Goal: Task Accomplishment & Management: Manage account settings

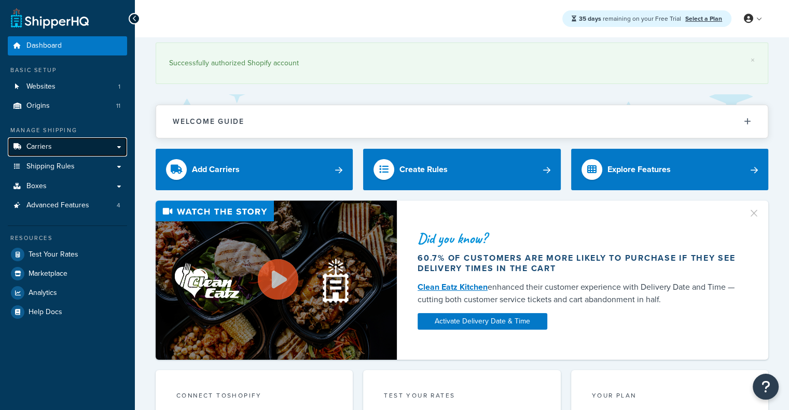
click at [77, 156] on link "Carriers" at bounding box center [67, 146] width 119 height 19
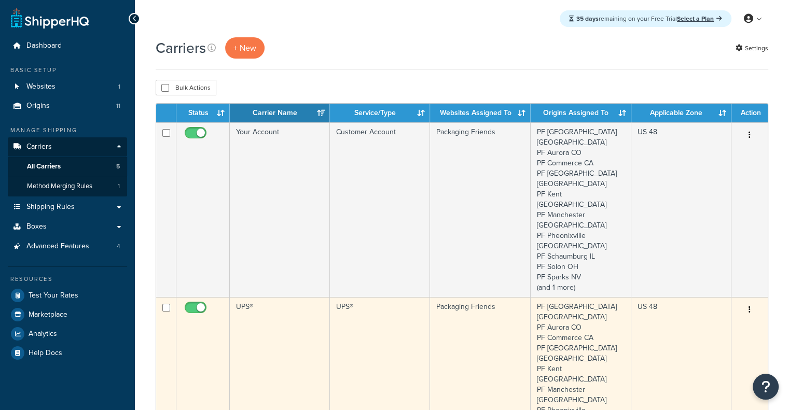
click at [296, 315] on td "UPS®" at bounding box center [280, 384] width 100 height 175
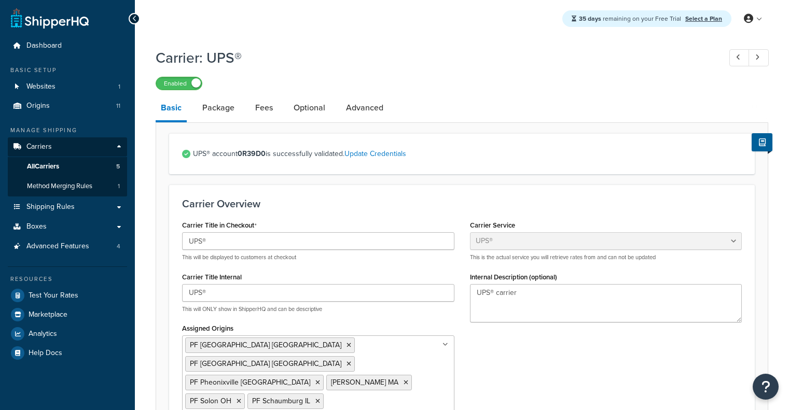
select select "ups"
select select "06"
click at [211, 115] on link "Package" at bounding box center [218, 107] width 43 height 25
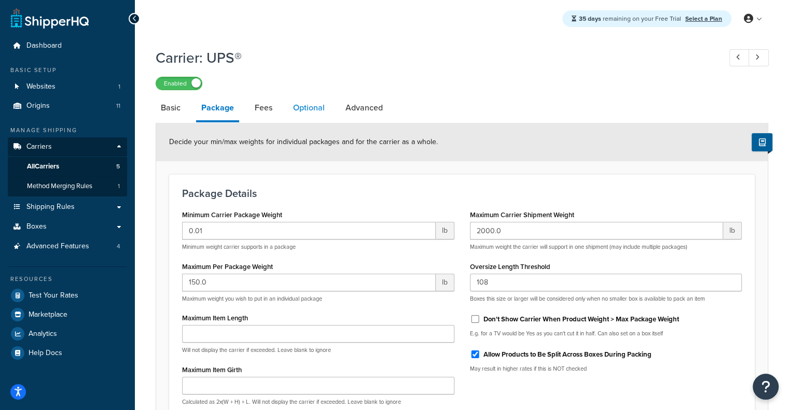
click at [302, 103] on link "Optional" at bounding box center [309, 107] width 42 height 25
select select "business"
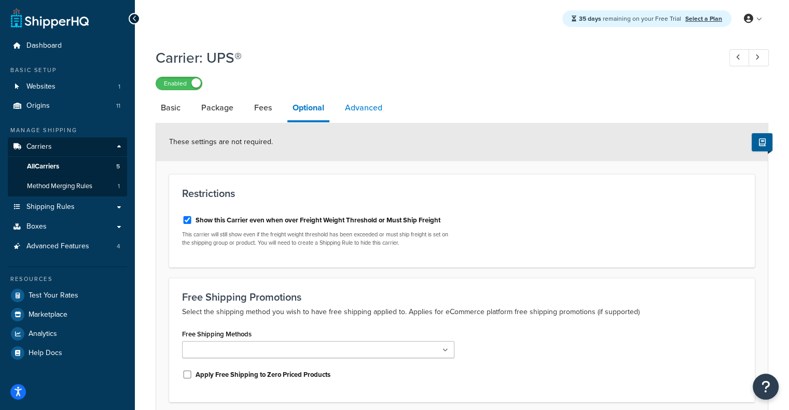
click at [374, 109] on link "Advanced" at bounding box center [364, 107] width 48 height 25
select select "false"
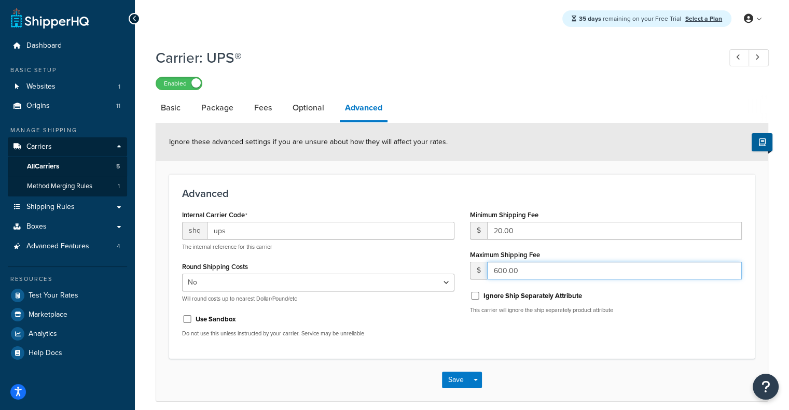
drag, startPoint x: 523, startPoint y: 271, endPoint x: 342, endPoint y: 284, distance: 181.1
click at [342, 284] on div "Internal Carrier Code shq ups The internal reference for this carrier Round Shi…" at bounding box center [461, 277] width 575 height 138
drag, startPoint x: 553, startPoint y: 273, endPoint x: 239, endPoint y: 267, distance: 314.0
click at [239, 267] on div "Internal Carrier Code shq ups The internal reference for this carrier Round Shi…" at bounding box center [461, 277] width 575 height 138
type input "599.99"
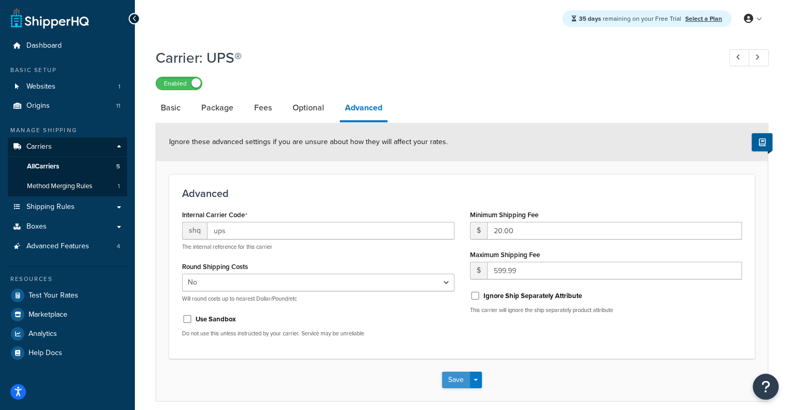
click at [453, 375] on button "Save" at bounding box center [456, 380] width 28 height 17
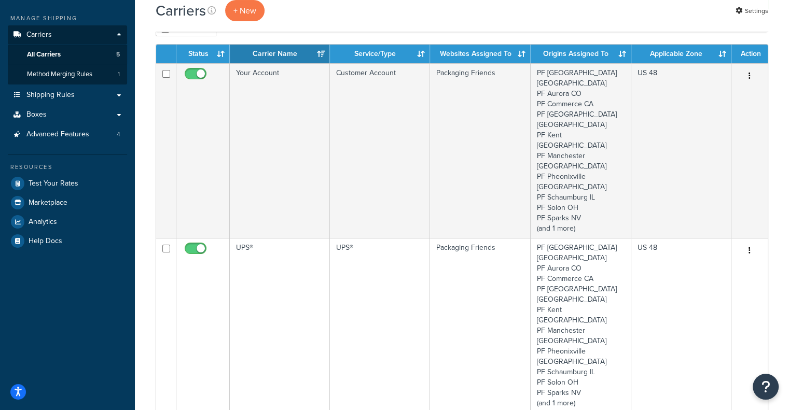
scroll to position [243, 0]
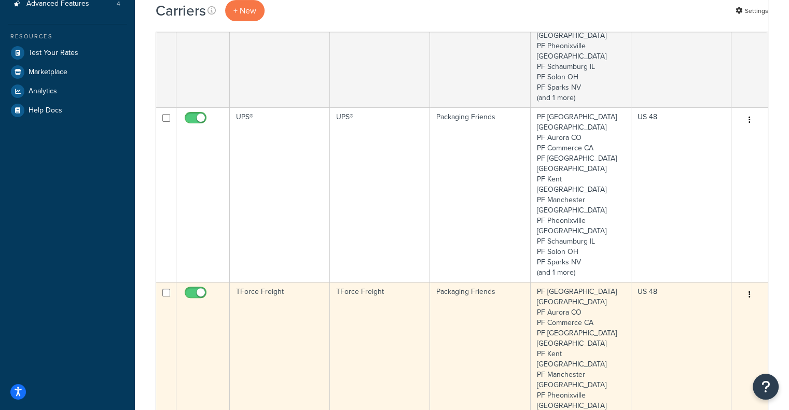
click at [260, 282] on td "TForce Freight" at bounding box center [280, 369] width 100 height 175
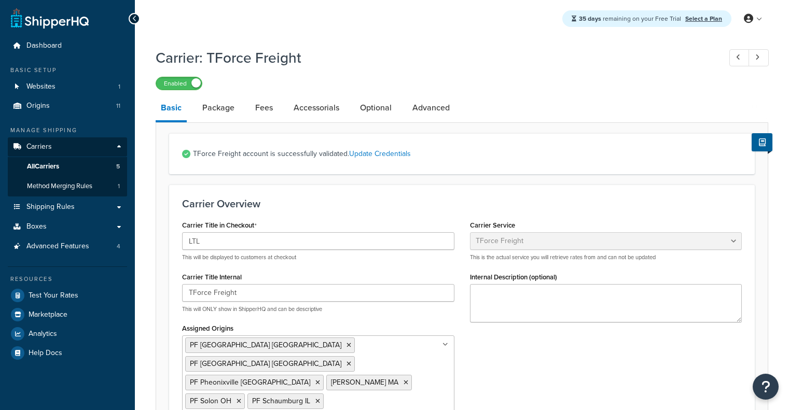
select select "tforceFreight"
click at [359, 109] on link "Optional" at bounding box center [376, 107] width 42 height 25
select select "55"
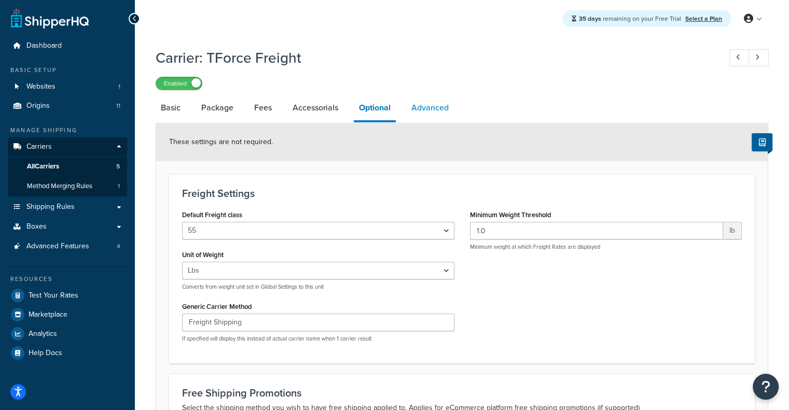
click at [442, 105] on link "Advanced" at bounding box center [430, 107] width 48 height 25
select select "false"
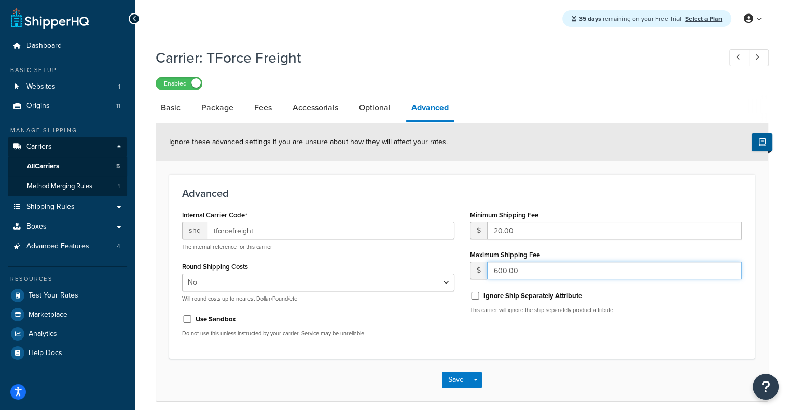
drag, startPoint x: 531, startPoint y: 267, endPoint x: 364, endPoint y: 249, distance: 168.1
click at [364, 249] on div "Internal Carrier Code shq tforcefreight The internal reference for this carrier…" at bounding box center [461, 277] width 575 height 138
paste input "599.99"
type input "599.99"
click at [445, 381] on button "Save" at bounding box center [456, 380] width 28 height 17
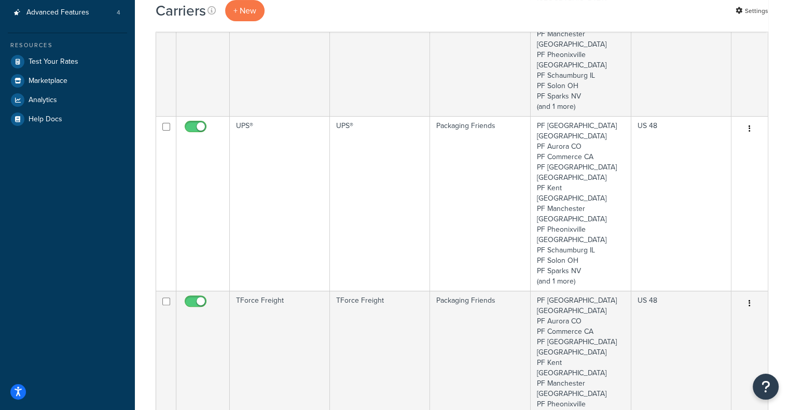
scroll to position [242, 0]
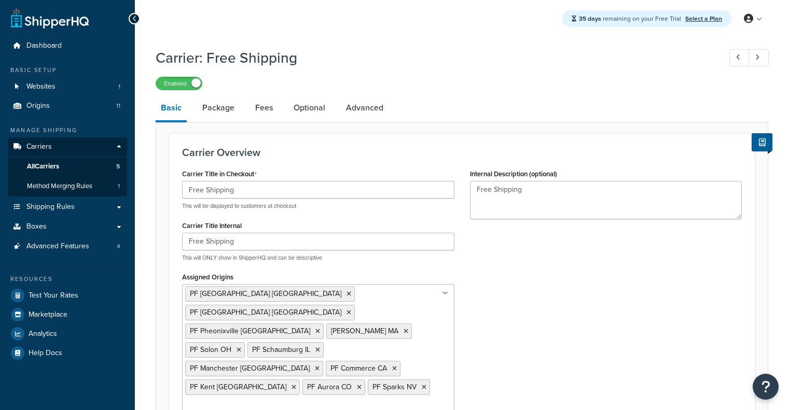
select select "free"
click at [351, 110] on link "Advanced" at bounding box center [365, 107] width 48 height 25
select select "false"
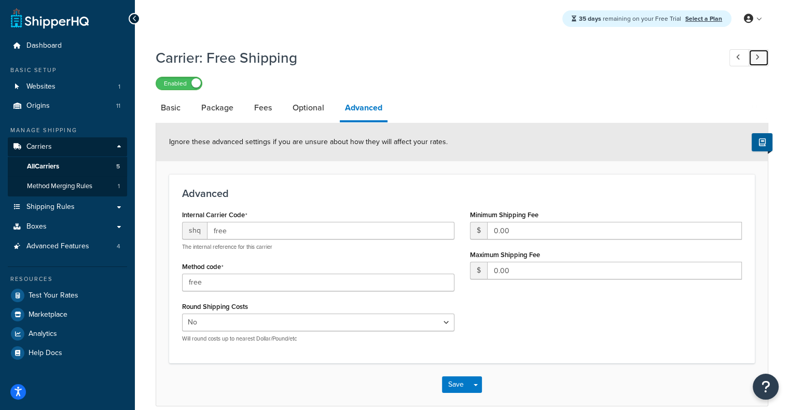
click at [760, 58] on link at bounding box center [759, 57] width 20 height 17
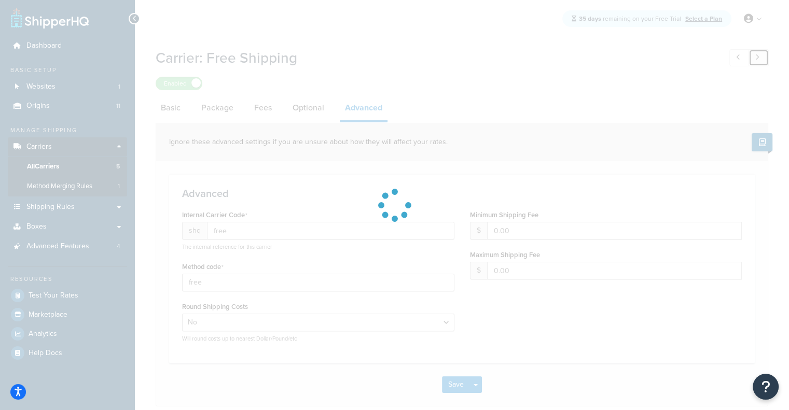
type input "tforcefreight"
type input "20.00"
type input "599.99"
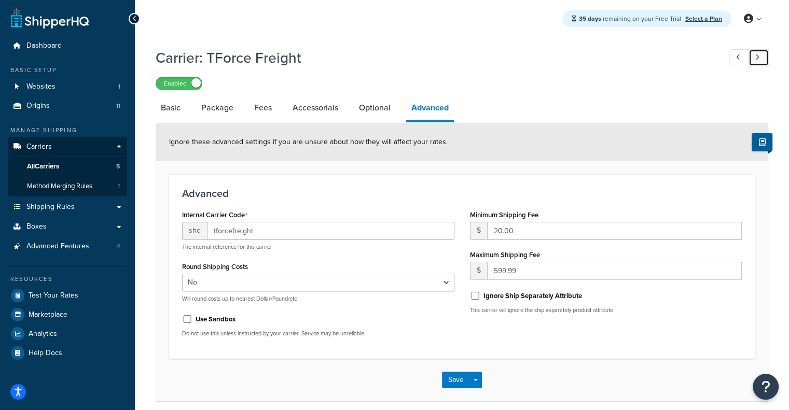
click at [760, 58] on link at bounding box center [759, 57] width 20 height 17
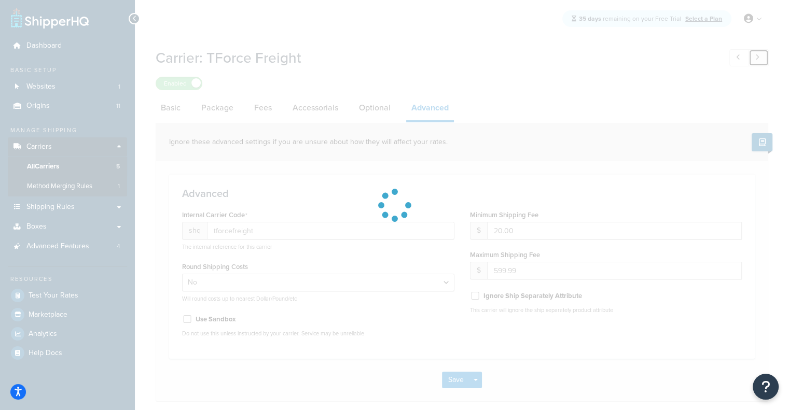
type input "fedex"
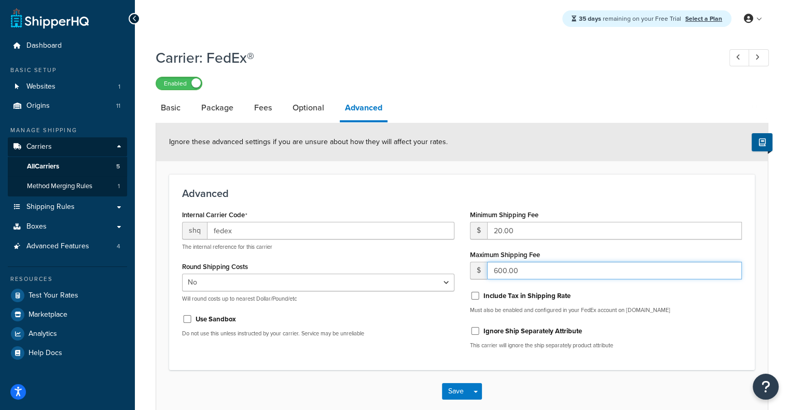
drag, startPoint x: 527, startPoint y: 277, endPoint x: 290, endPoint y: 264, distance: 237.4
click at [290, 264] on div "Internal Carrier Code shq fedex The internal reference for this carrier Round S…" at bounding box center [461, 283] width 575 height 150
paste input "599.99"
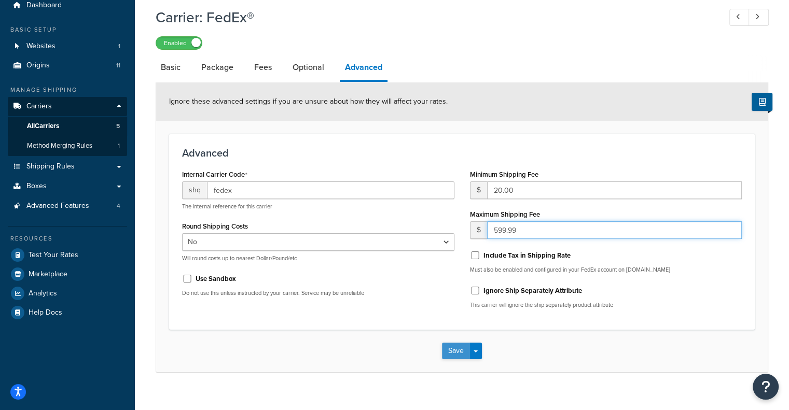
type input "599.99"
click at [447, 351] on button "Save" at bounding box center [456, 351] width 28 height 17
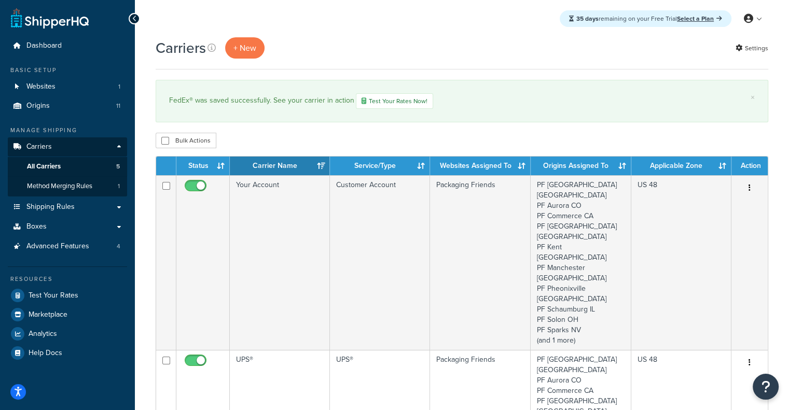
drag, startPoint x: 796, startPoint y: 108, endPoint x: 795, endPoint y: -11, distance: 118.8
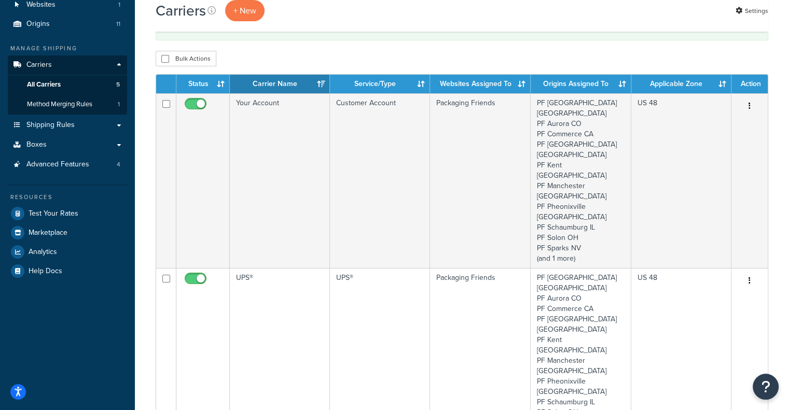
scroll to position [91, 0]
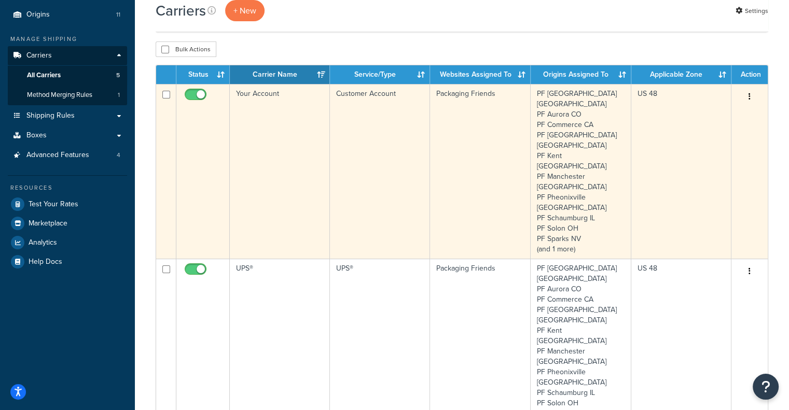
click at [259, 170] on td "Your Account" at bounding box center [280, 171] width 100 height 175
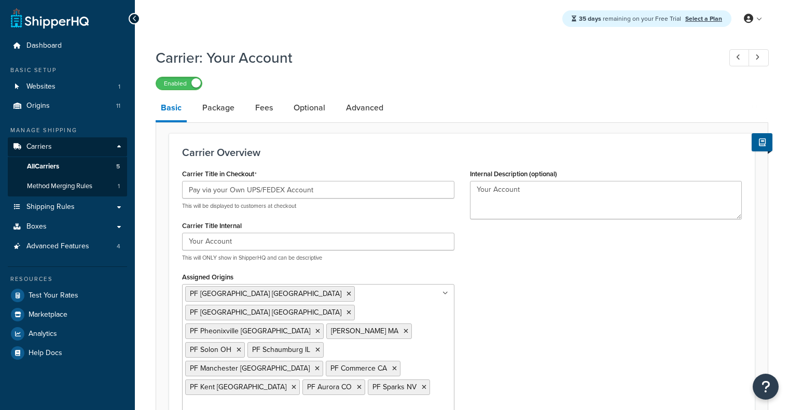
select select "customerAccount"
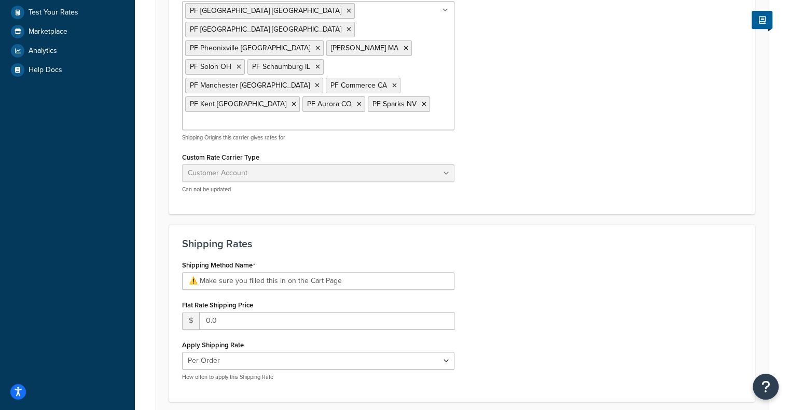
scroll to position [284, 0]
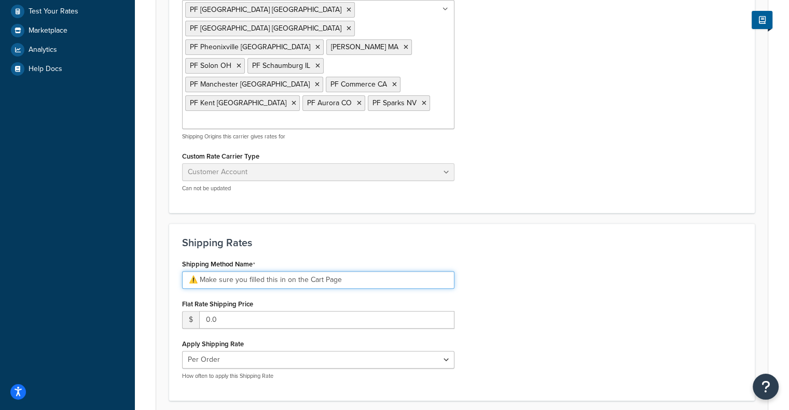
click at [200, 271] on input "⚠️ Make sure you filled this in on the Cart Page" at bounding box center [318, 280] width 272 height 18
click at [197, 271] on input "⚠️ Make sure you filled this in on the Cart Page" at bounding box center [318, 280] width 272 height 18
click at [268, 271] on input "✅ Make sure you filled this in on the Cart Page" at bounding box center [318, 280] width 272 height 18
click at [324, 271] on input "✅ Make sure you filled this in on the Cart Page" at bounding box center [318, 280] width 272 height 18
click at [340, 271] on input "✅ Make sure you filled this in on the Cart Page" at bounding box center [318, 280] width 272 height 18
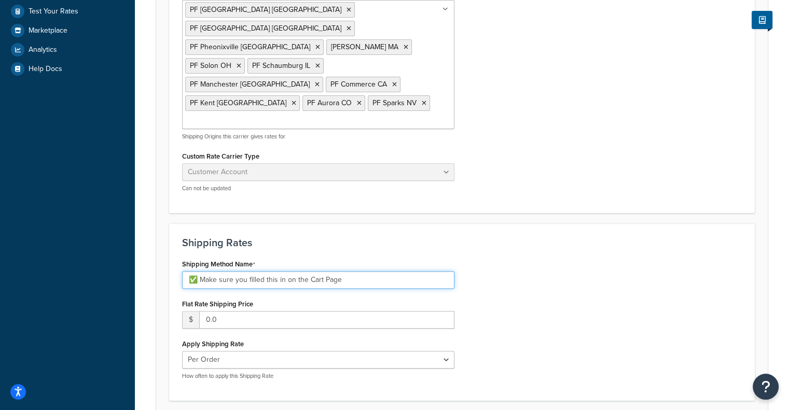
drag, startPoint x: 322, startPoint y: 226, endPoint x: 309, endPoint y: 226, distance: 12.5
click at [309, 271] on input "✅ Make sure you filled this in on the Cart Page" at bounding box center [318, 280] width 272 height 18
click at [313, 271] on input "✅ Make sure you filled this in on the Cart Page" at bounding box center [318, 280] width 272 height 18
click at [347, 271] on input "✅ Make sure you filled this in on the Cart Page" at bounding box center [318, 280] width 272 height 18
drag, startPoint x: 322, startPoint y: 226, endPoint x: 309, endPoint y: 227, distance: 12.5
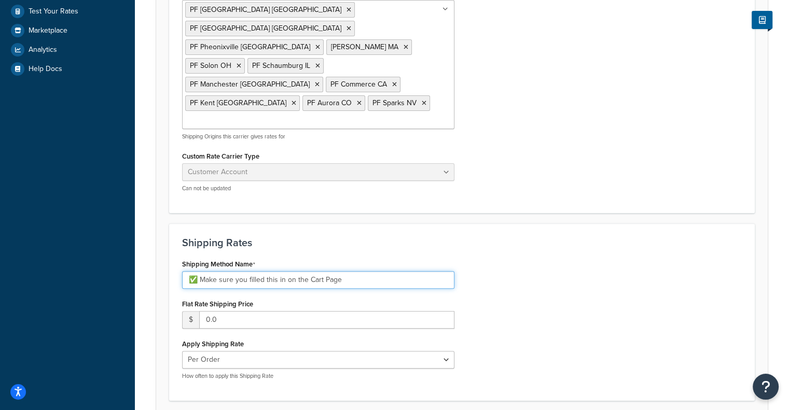
click at [309, 271] on input "✅ Make sure you filled this in on the Cart Page" at bounding box center [318, 280] width 272 height 18
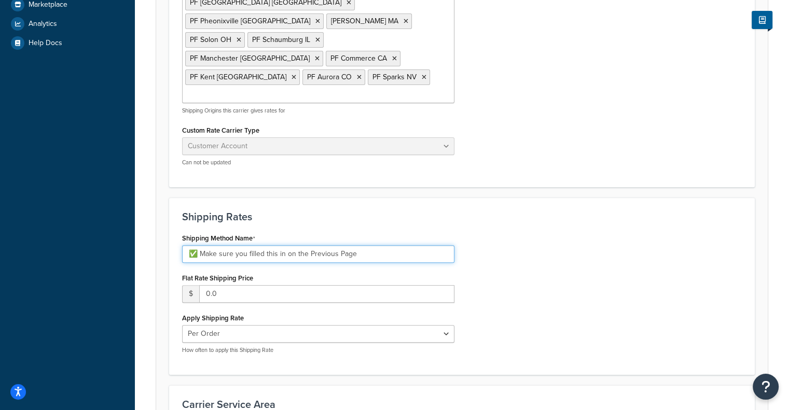
scroll to position [307, 0]
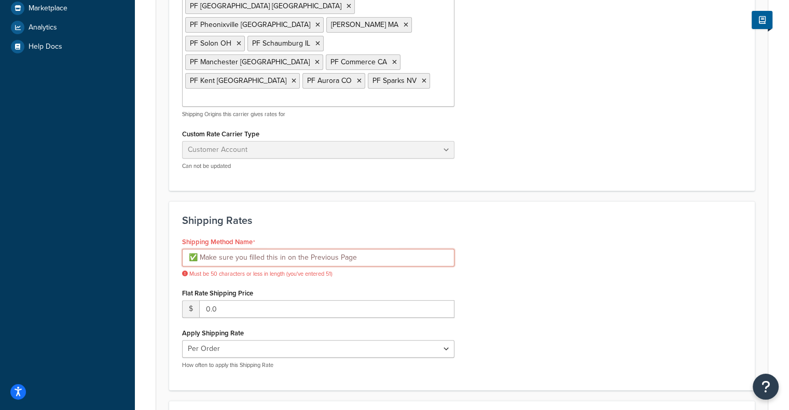
click at [201, 249] on input "✅ Make sure you filled this in on the Previous Page" at bounding box center [318, 258] width 272 height 18
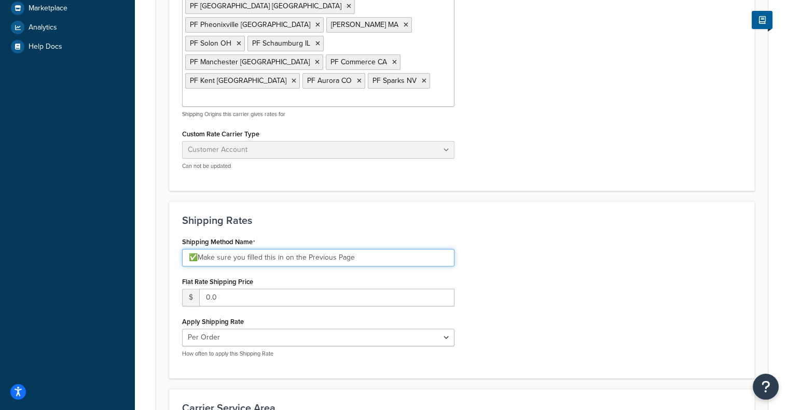
type input "✅Make sure you filled this in on the Previous Page"
click at [589, 235] on div "Shipping Method Name ✅Make sure you filled this in on the Previous Page Flat Ra…" at bounding box center [461, 300] width 575 height 131
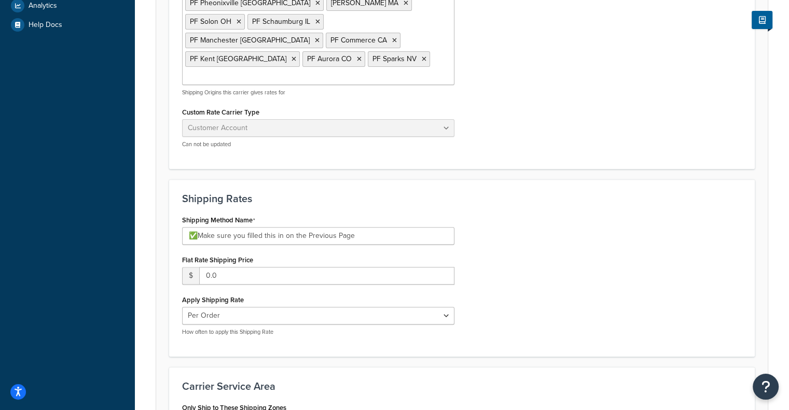
scroll to position [327, 0]
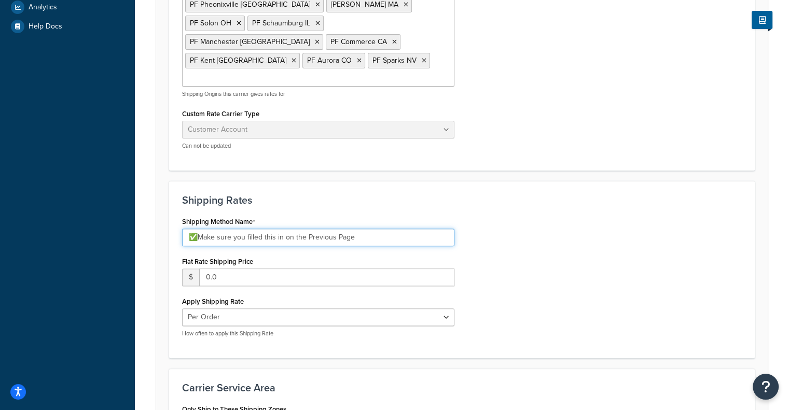
click at [397, 229] on input "✅Make sure you filled this in on the Previous Page" at bounding box center [318, 238] width 272 height 18
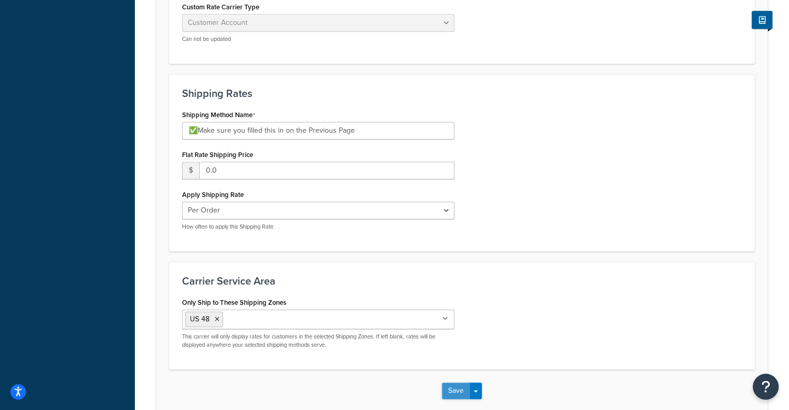
click at [453, 383] on button "Save" at bounding box center [456, 391] width 28 height 17
